Goal: Task Accomplishment & Management: Use online tool/utility

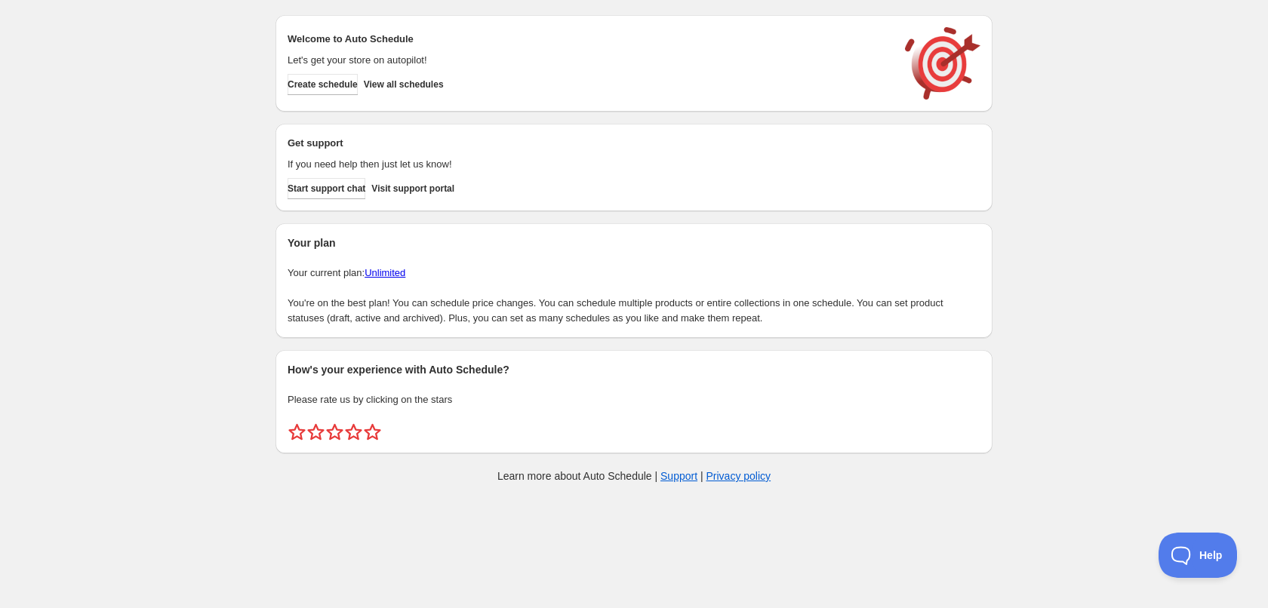
click at [1110, 122] on div "Create schedule Help & support Cancel Discount prices Schedule a discount, sale…" at bounding box center [634, 252] width 1268 height 505
click at [331, 88] on span "Create schedule" at bounding box center [323, 85] width 70 height 12
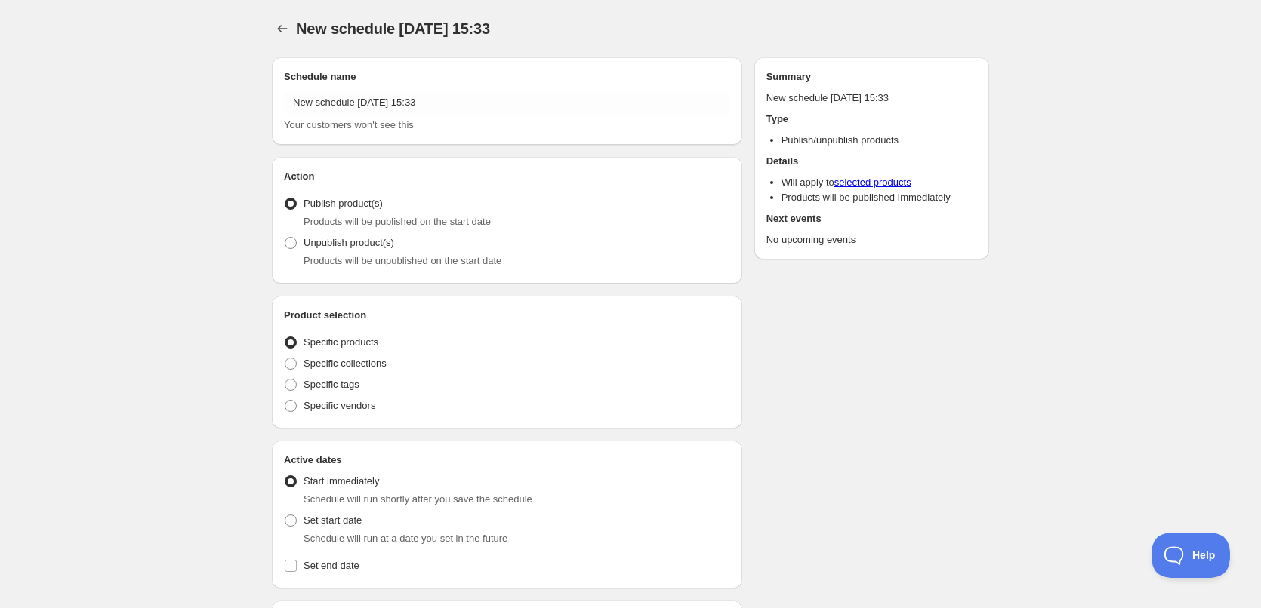
radio input "true"
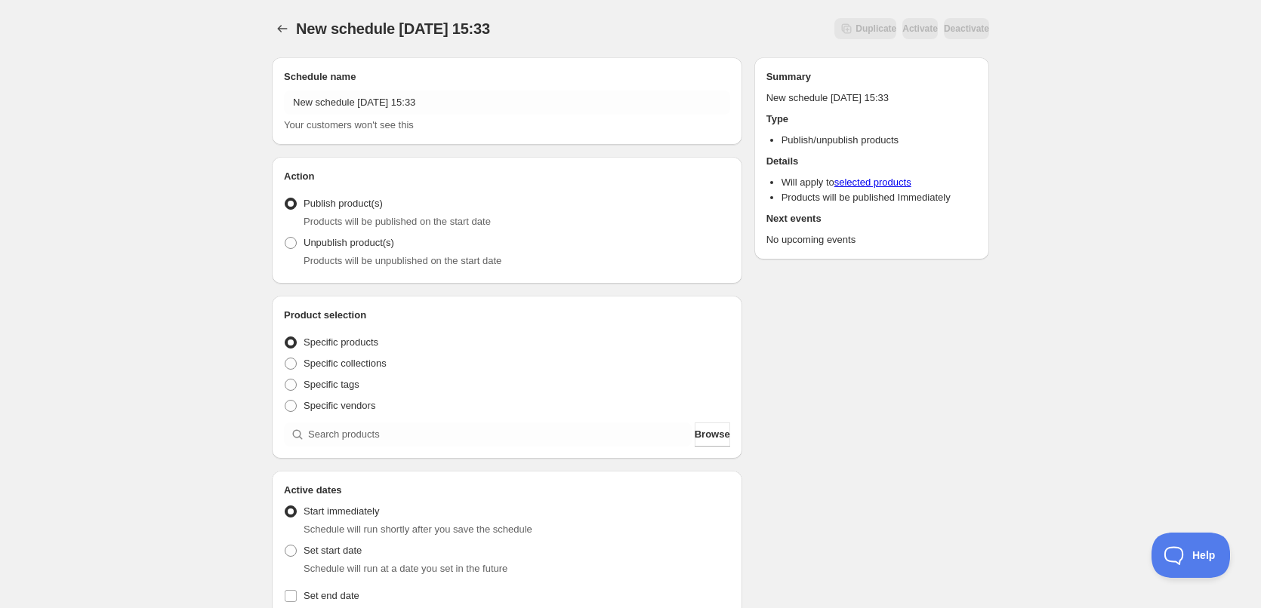
click at [886, 443] on div "Schedule name New schedule [DATE] 15:33 Your customers won't see this Action Ac…" at bounding box center [624, 582] width 729 height 1075
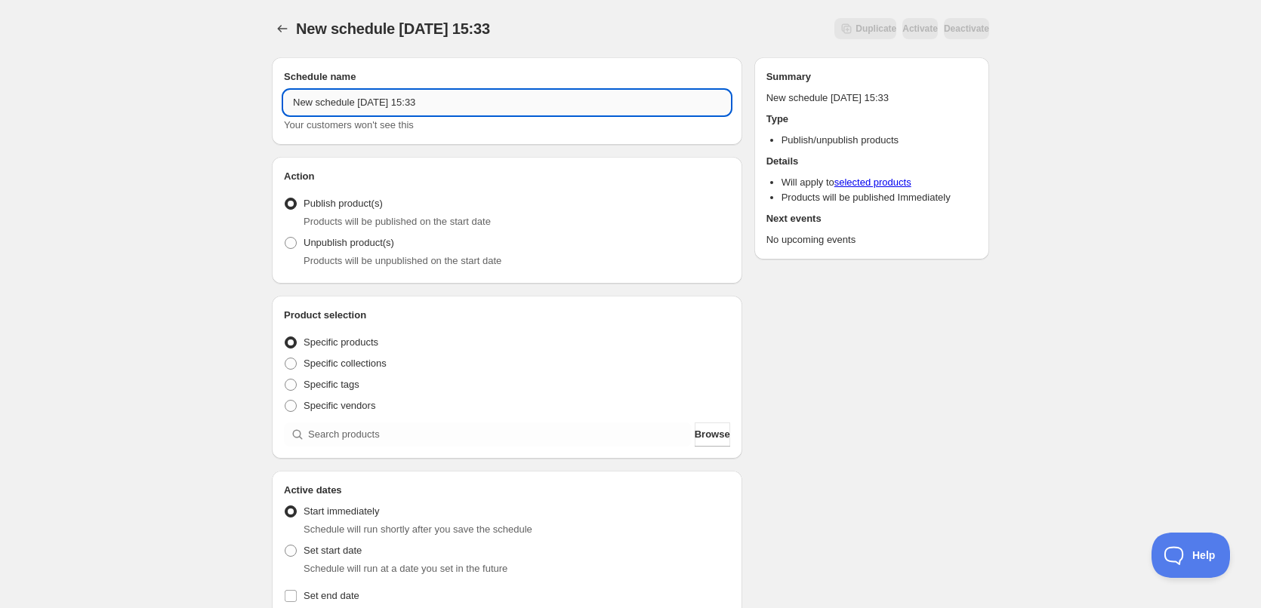
click at [511, 101] on input "New schedule [DATE] 15:33" at bounding box center [507, 103] width 446 height 24
type input "[DATE]"
click at [147, 209] on div "[DATE]. This page is ready [DATE] Duplicate Activate Deactivate More actions Du…" at bounding box center [630, 575] width 1261 height 1151
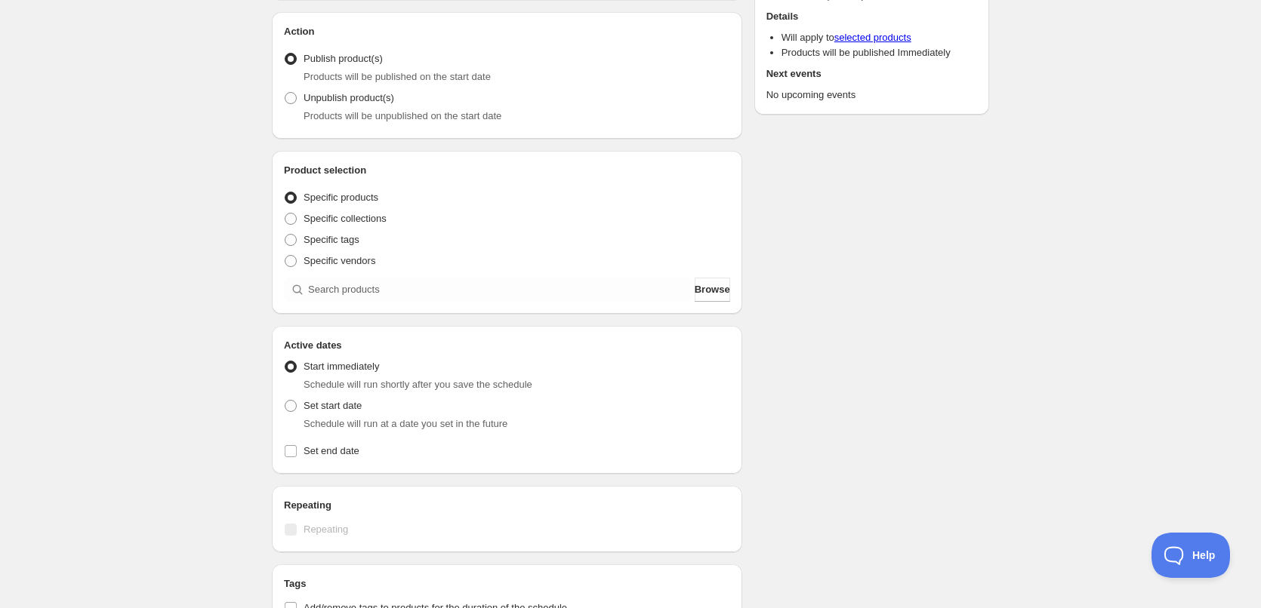
scroll to position [151, 0]
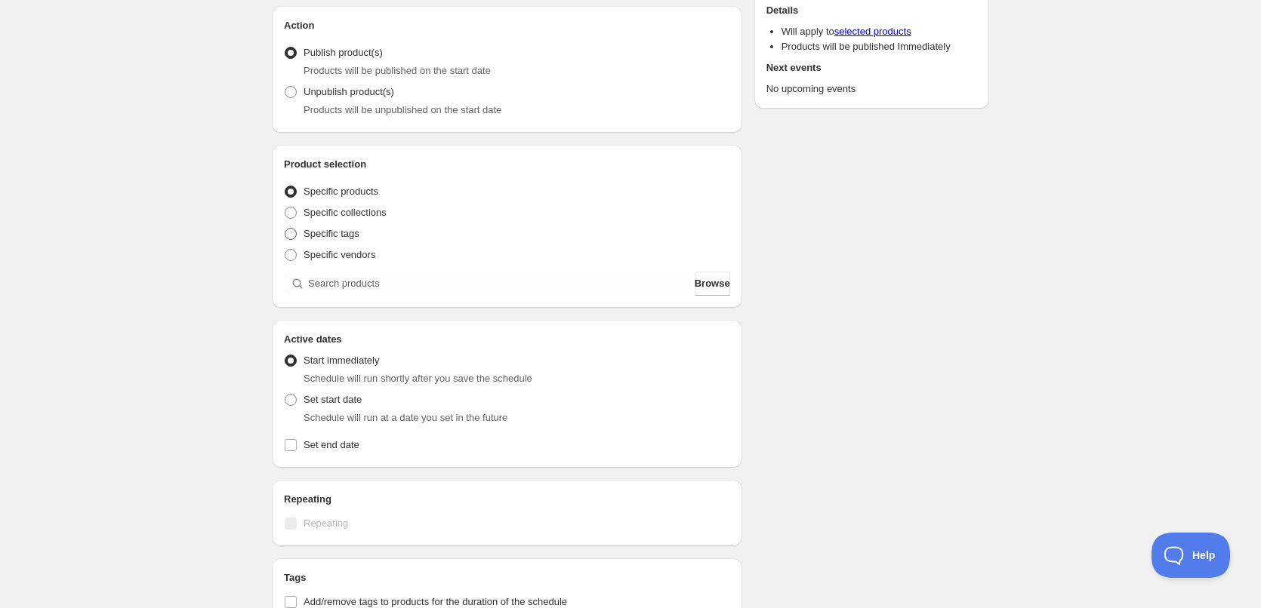
click at [292, 233] on span at bounding box center [291, 234] width 12 height 12
click at [285, 229] on input "Specific tags" at bounding box center [285, 228] width 1 height 1
radio input "true"
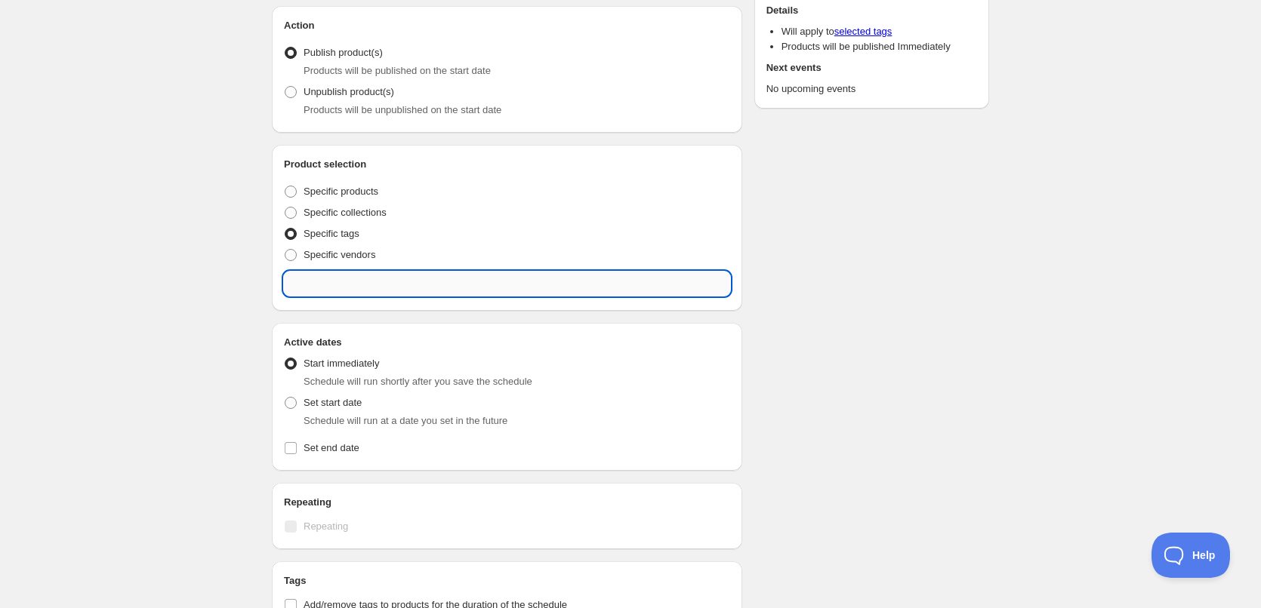
click at [389, 280] on input "text" at bounding box center [507, 284] width 446 height 24
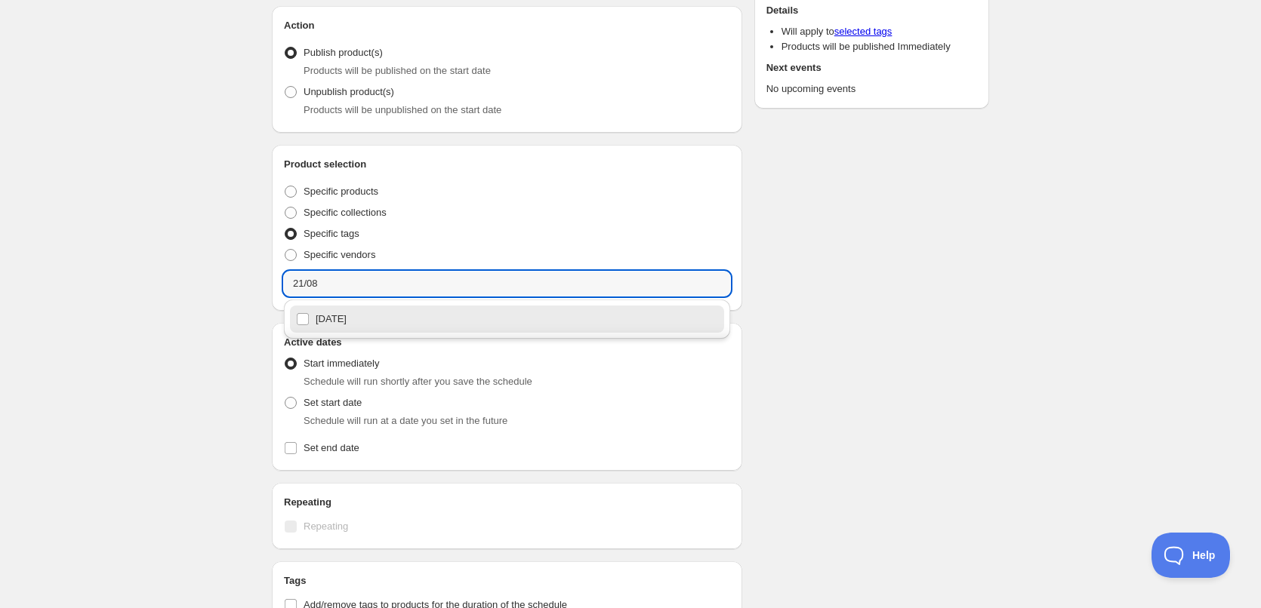
click at [365, 322] on div "[DATE]" at bounding box center [507, 319] width 422 height 21
type input "[DATE]"
checkbox input "true"
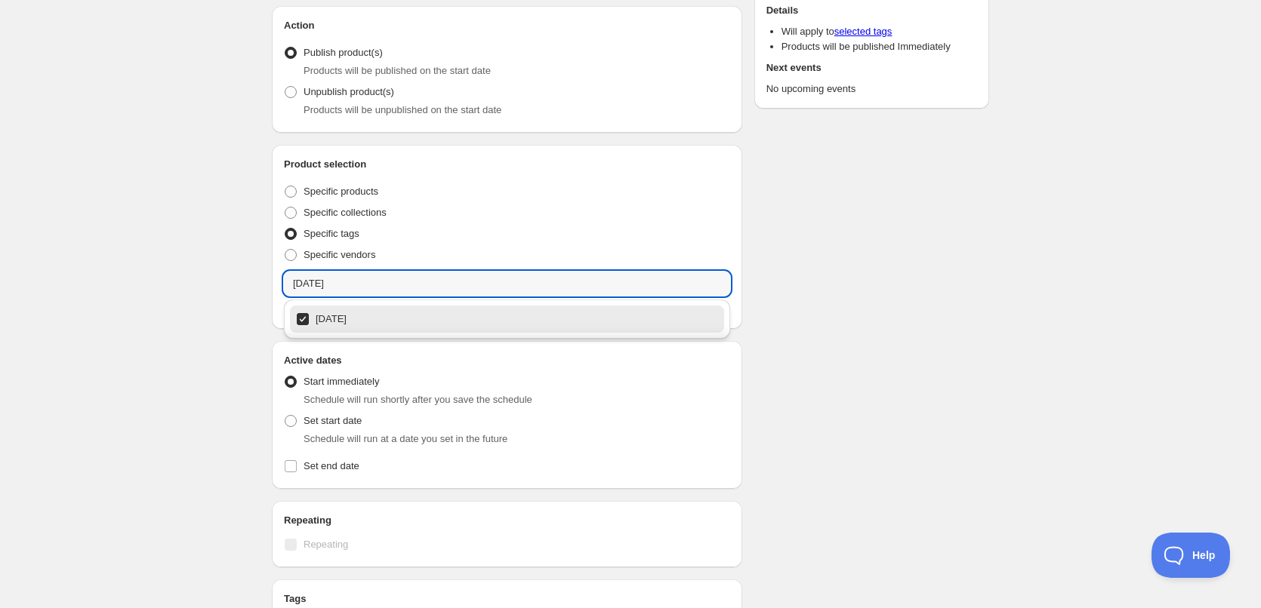
type input "[DATE]"
click at [233, 303] on div "[DATE]. This page is ready [DATE] Duplicate Activate Deactivate More actions Du…" at bounding box center [630, 435] width 1261 height 1172
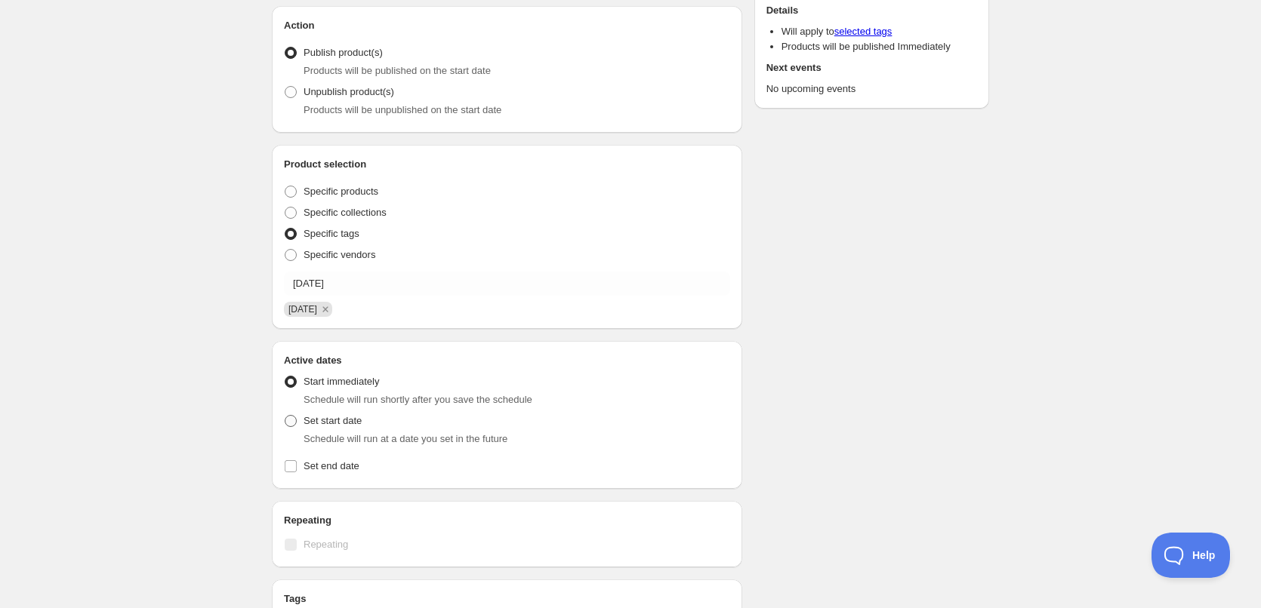
click at [295, 426] on span at bounding box center [291, 421] width 12 height 12
click at [285, 416] on input "Set start date" at bounding box center [285, 415] width 1 height 1
radio input "true"
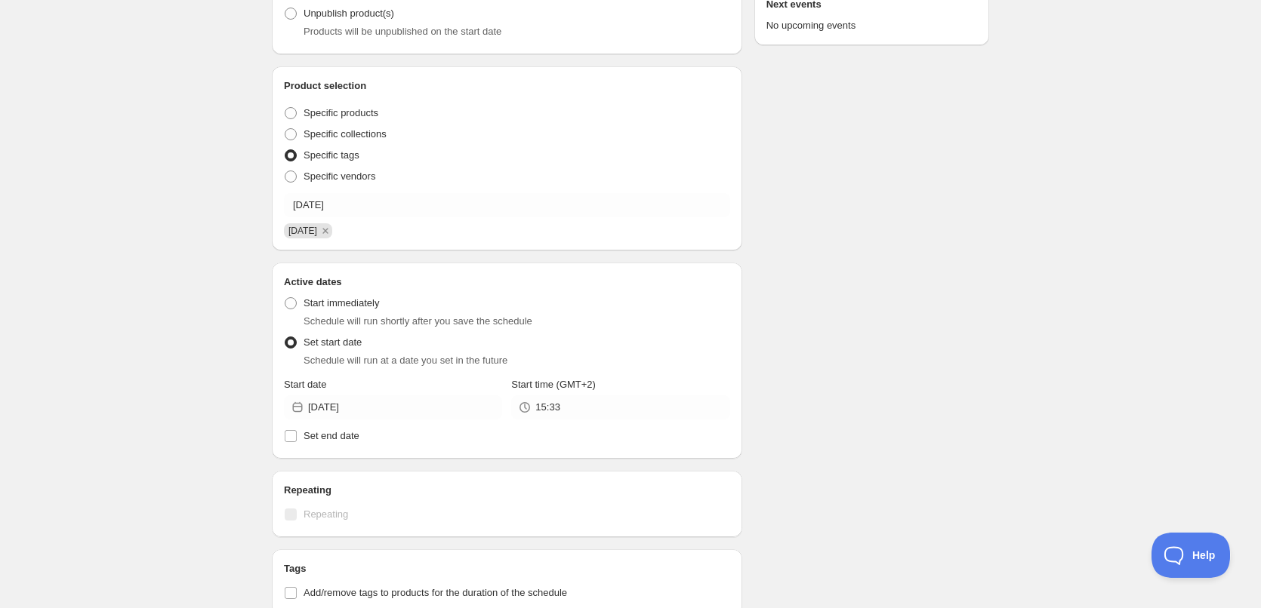
scroll to position [377, 0]
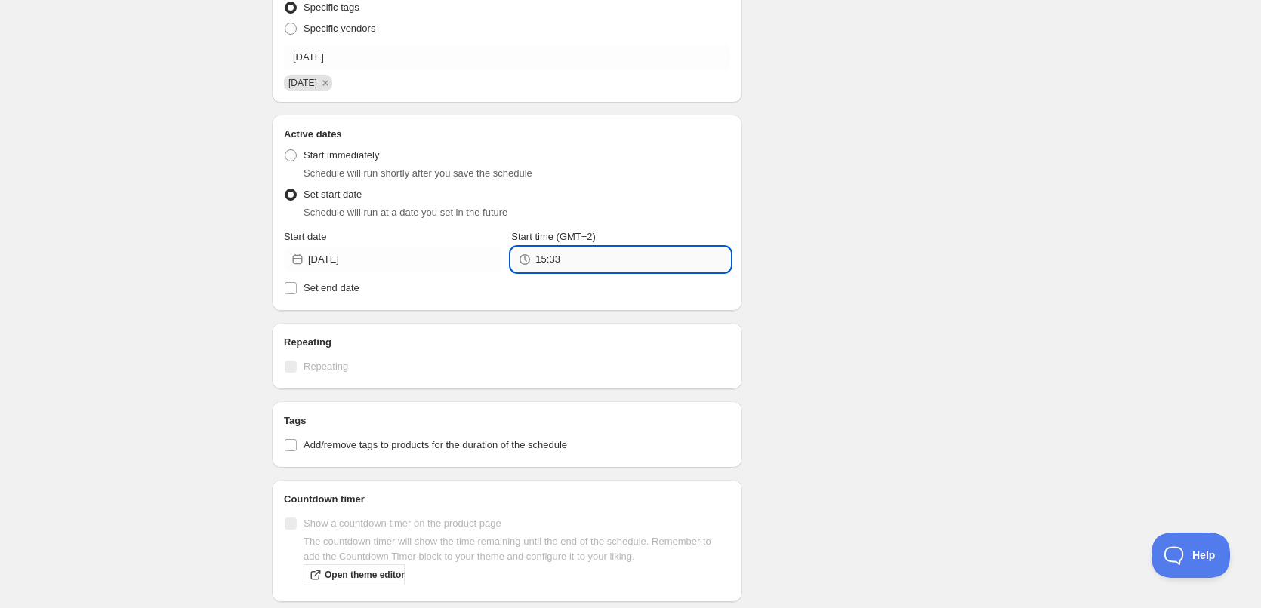
click at [569, 264] on input "15:33" at bounding box center [632, 260] width 194 height 24
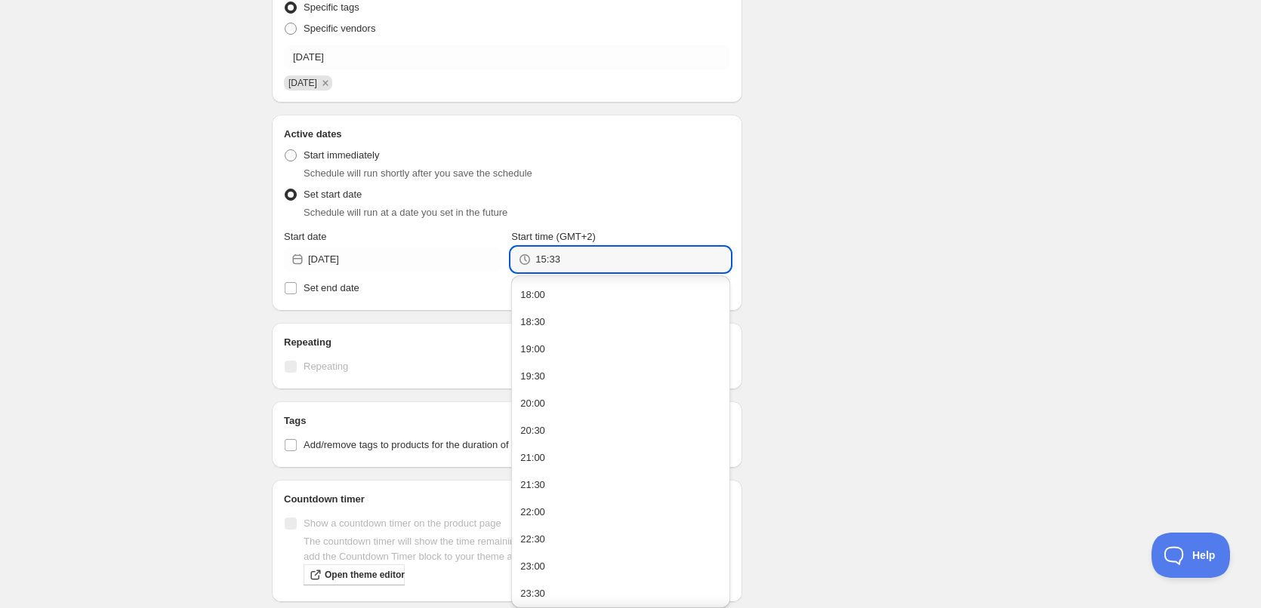
scroll to position [135, 0]
click at [547, 507] on button "22:00" at bounding box center [620, 510] width 209 height 24
type input "22:00"
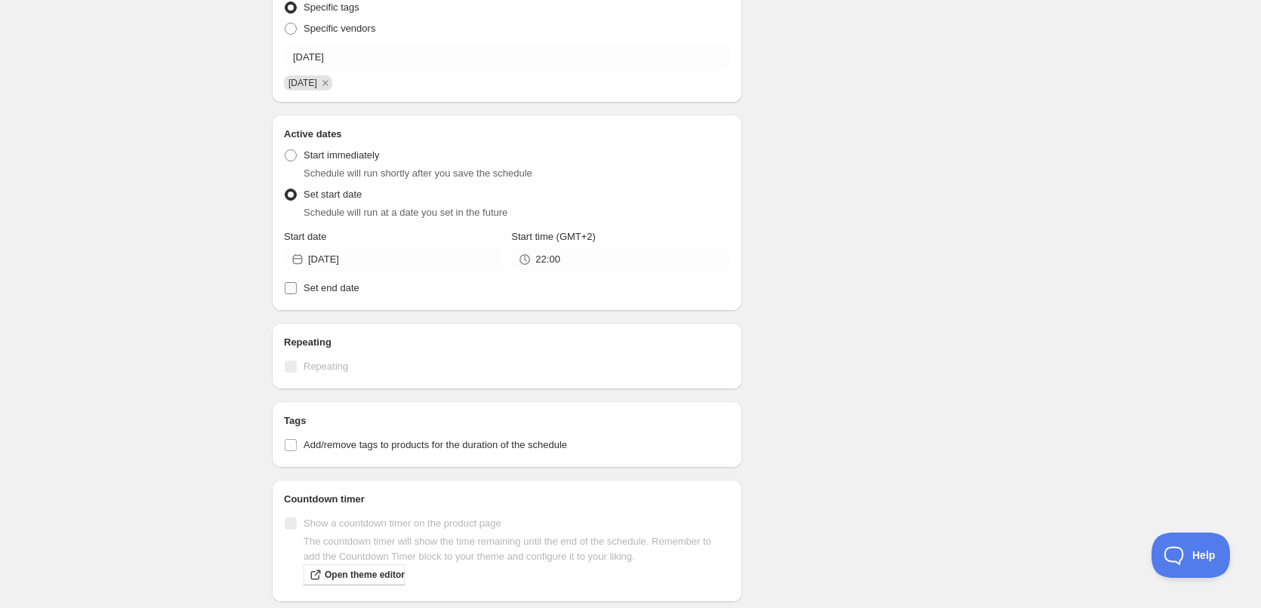
click at [319, 290] on span "Set end date" at bounding box center [331, 287] width 56 height 11
click at [297, 290] on input "Set end date" at bounding box center [291, 288] width 12 height 12
checkbox input "true"
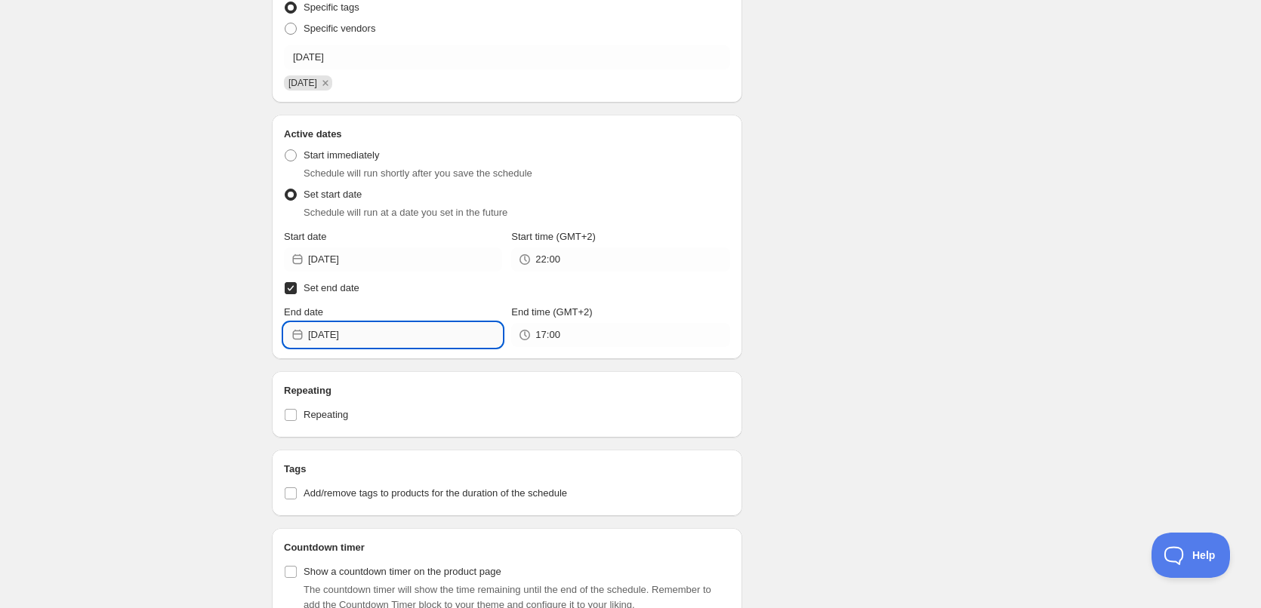
click at [394, 346] on input "[DATE]" at bounding box center [405, 335] width 194 height 24
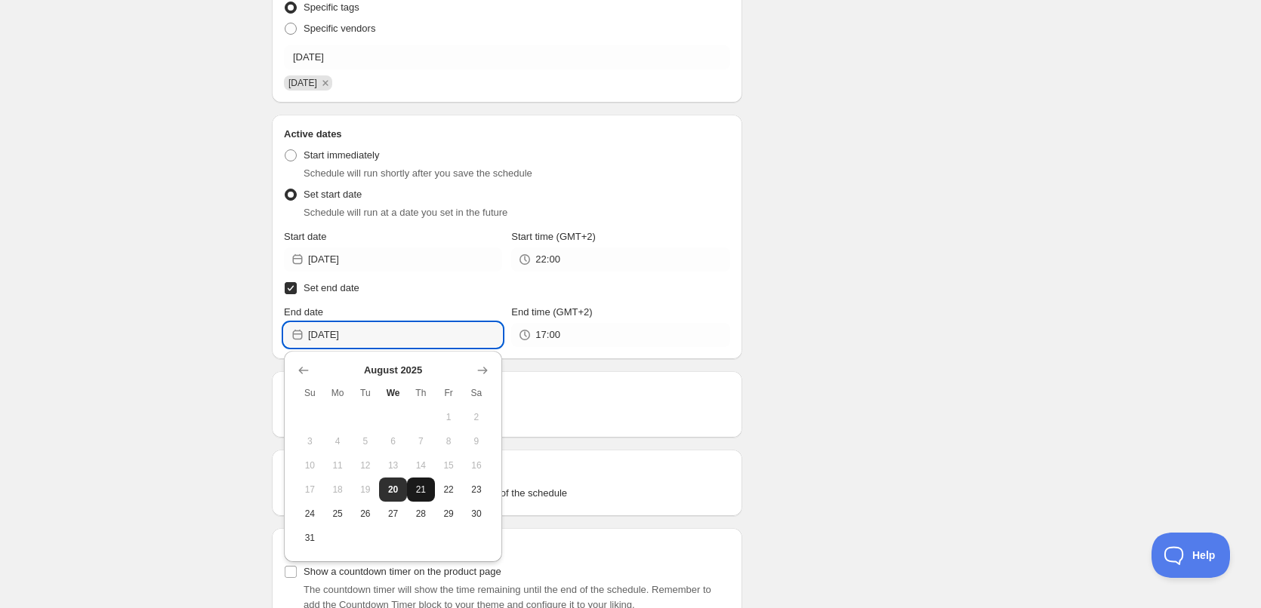
click at [414, 484] on span "21" at bounding box center [421, 490] width 16 height 12
type input "[DATE]"
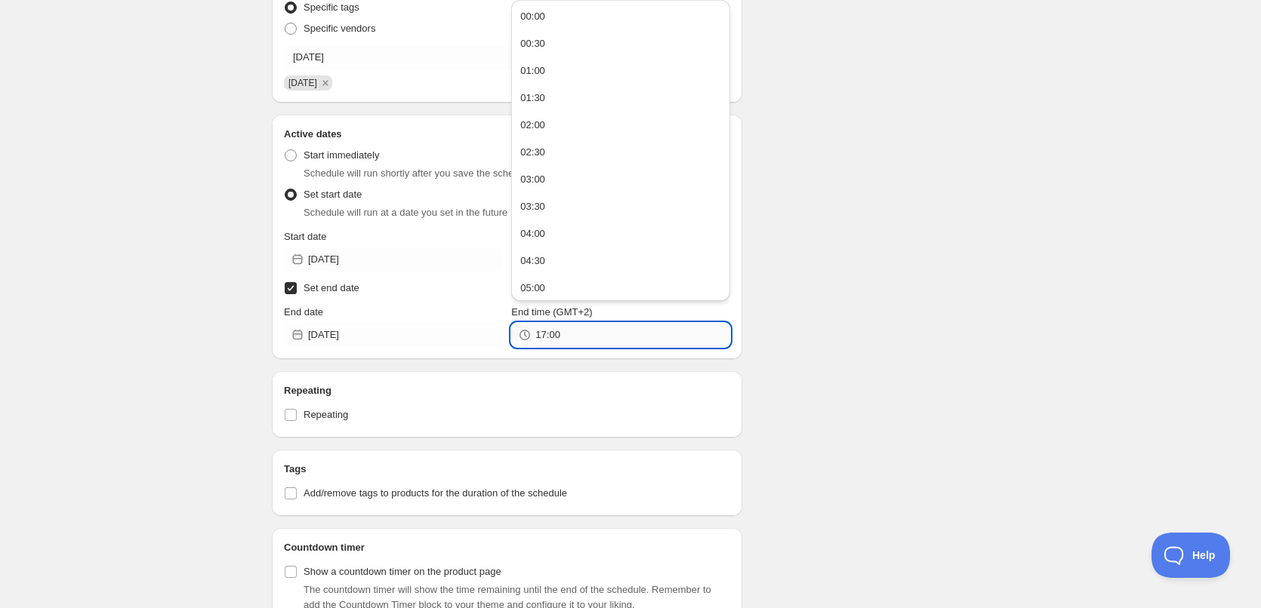
click at [556, 344] on input "17:00" at bounding box center [632, 335] width 194 height 24
click at [565, 231] on button "22:00" at bounding box center [620, 231] width 209 height 24
click at [584, 344] on input "22:00" at bounding box center [632, 335] width 194 height 24
type input "22:10"
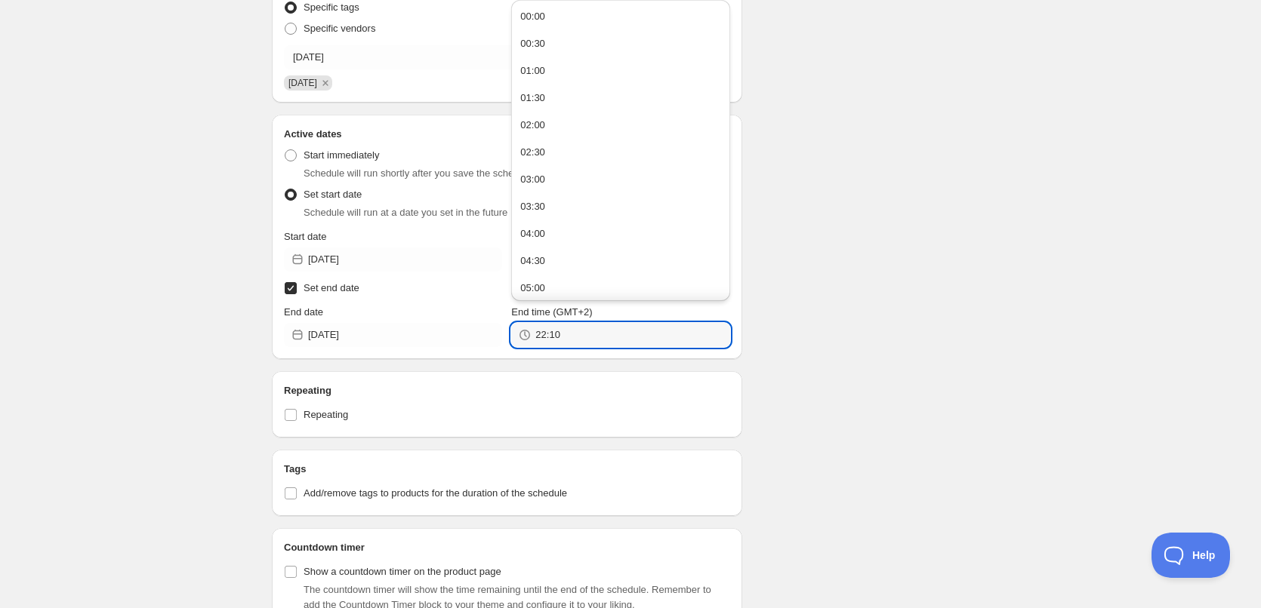
click at [1064, 260] on div "[DATE]. This page is ready [DATE] Duplicate Activate Deactivate More actions Du…" at bounding box center [630, 293] width 1261 height 1341
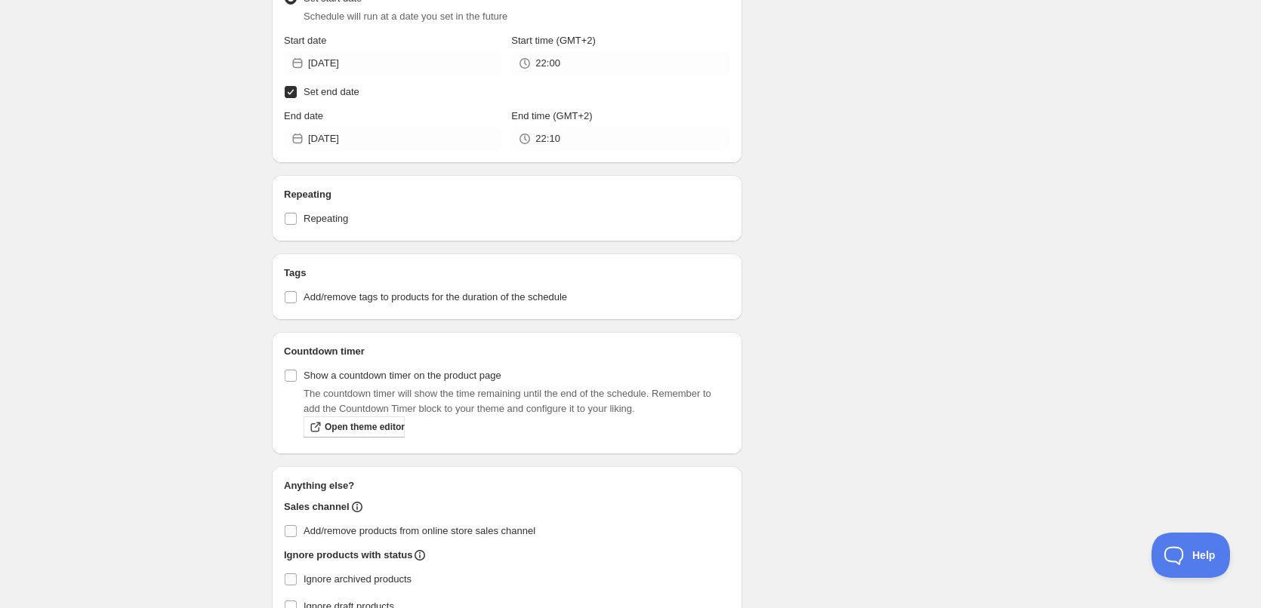
scroll to position [731, 0]
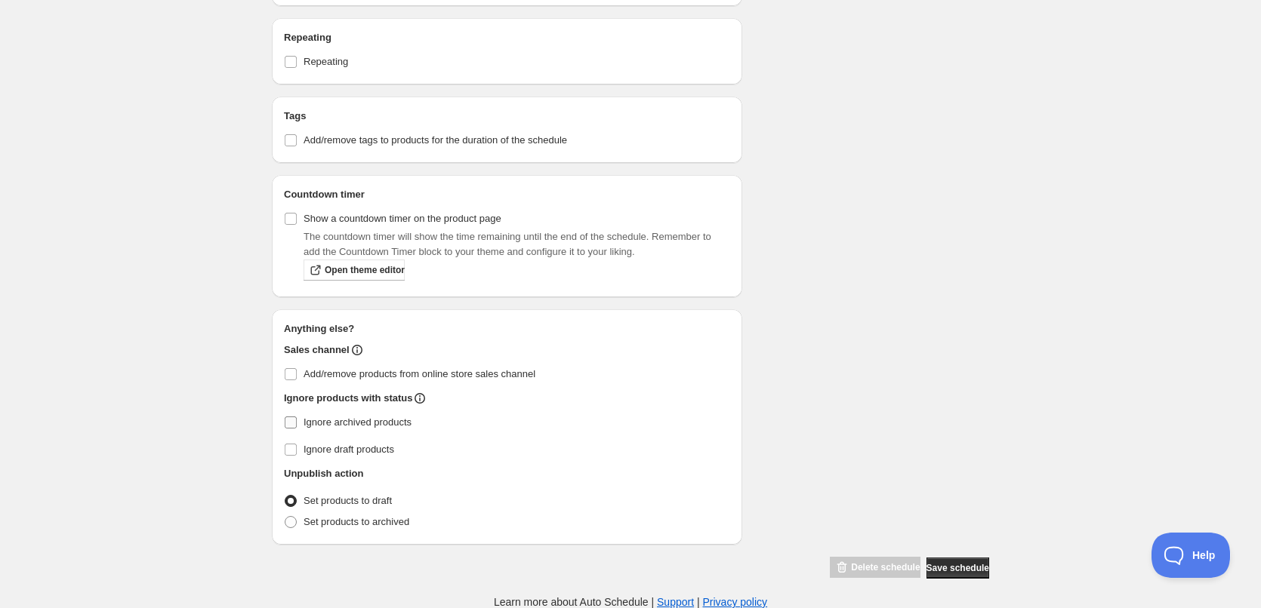
click at [293, 422] on input "Ignore archived products" at bounding box center [291, 423] width 12 height 12
checkbox input "true"
click at [289, 520] on span at bounding box center [291, 522] width 12 height 12
click at [285, 517] on input "Set products to archived" at bounding box center [285, 516] width 1 height 1
radio input "true"
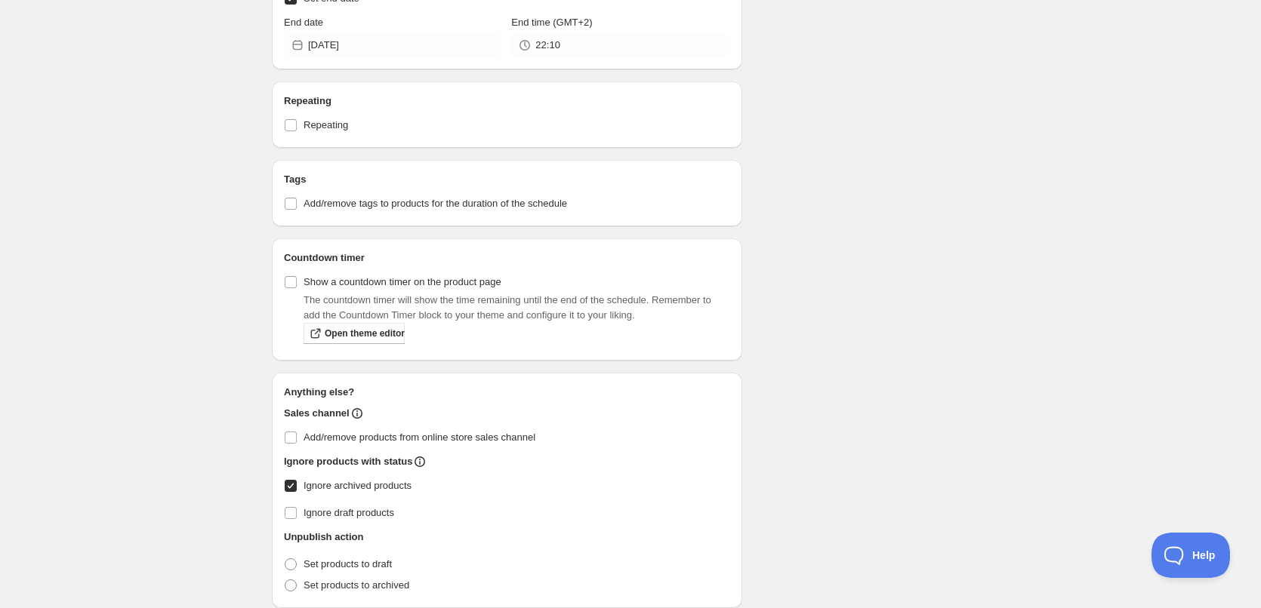
scroll to position [643, 0]
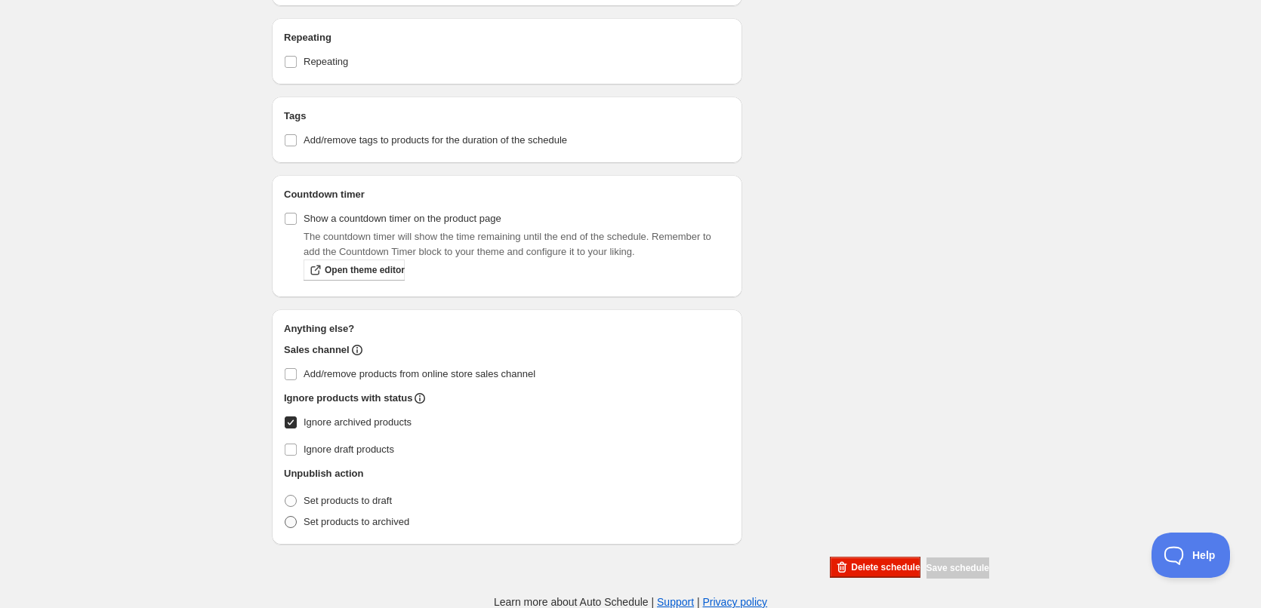
click at [289, 521] on span at bounding box center [291, 522] width 12 height 12
click at [285, 517] on input "Set products to archived" at bounding box center [285, 516] width 1 height 1
radio input "true"
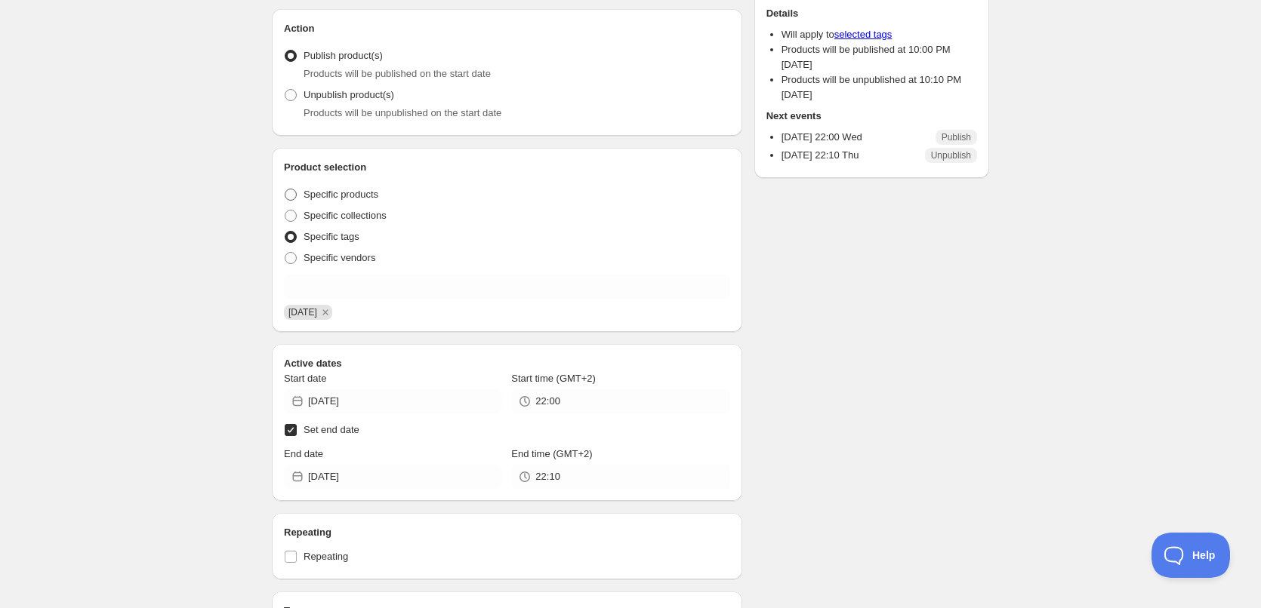
scroll to position [0, 0]
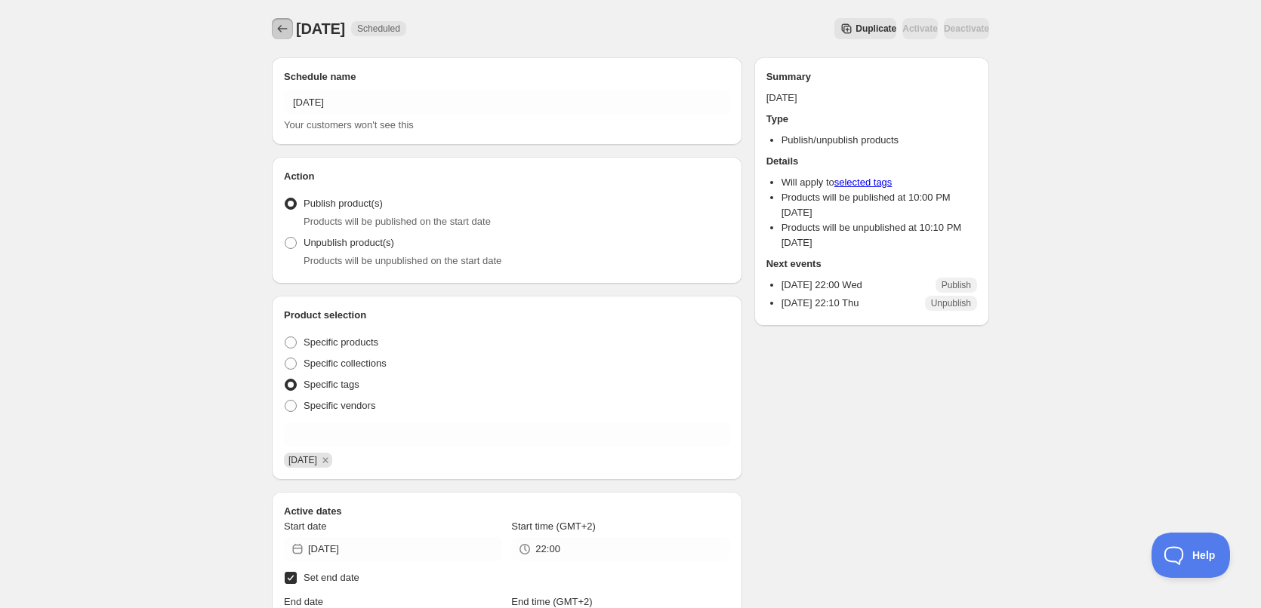
click at [282, 27] on icon "Schedules" at bounding box center [282, 28] width 15 height 15
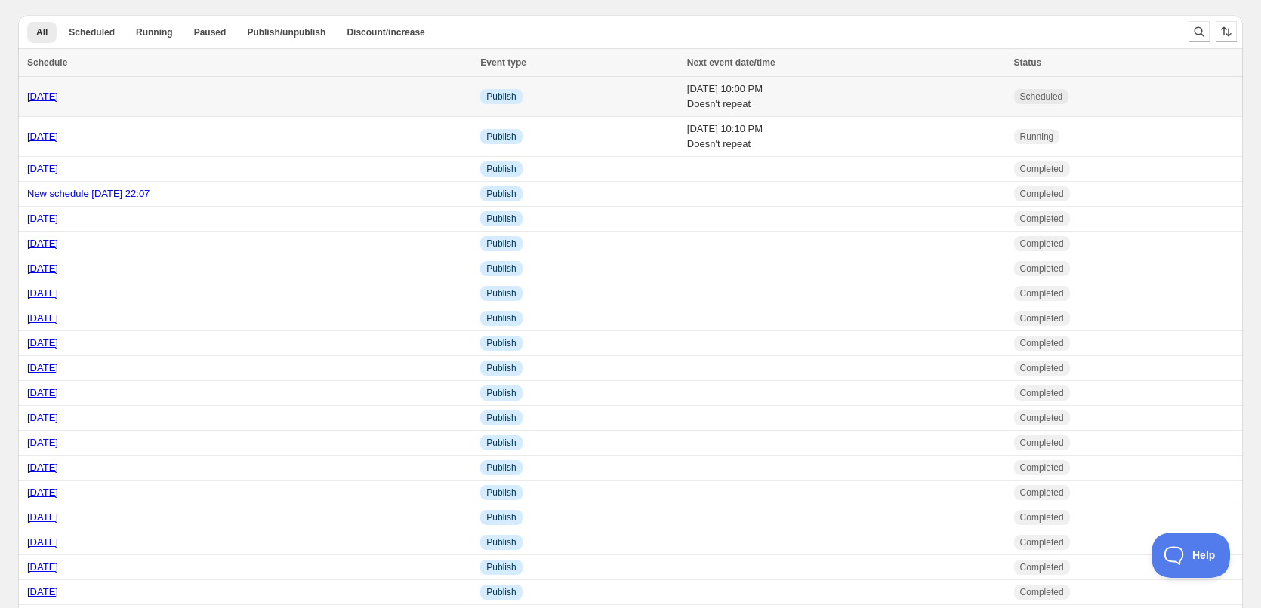
click at [290, 103] on div "[DATE]" at bounding box center [249, 96] width 444 height 15
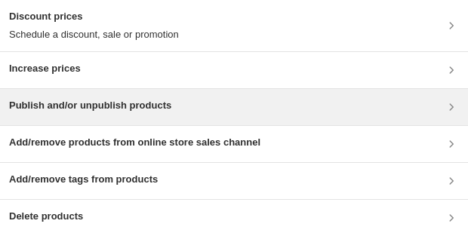
click at [66, 109] on h3 "Publish and/or unpublish products" at bounding box center [90, 105] width 162 height 15
